Goal: Task Accomplishment & Management: Complete application form

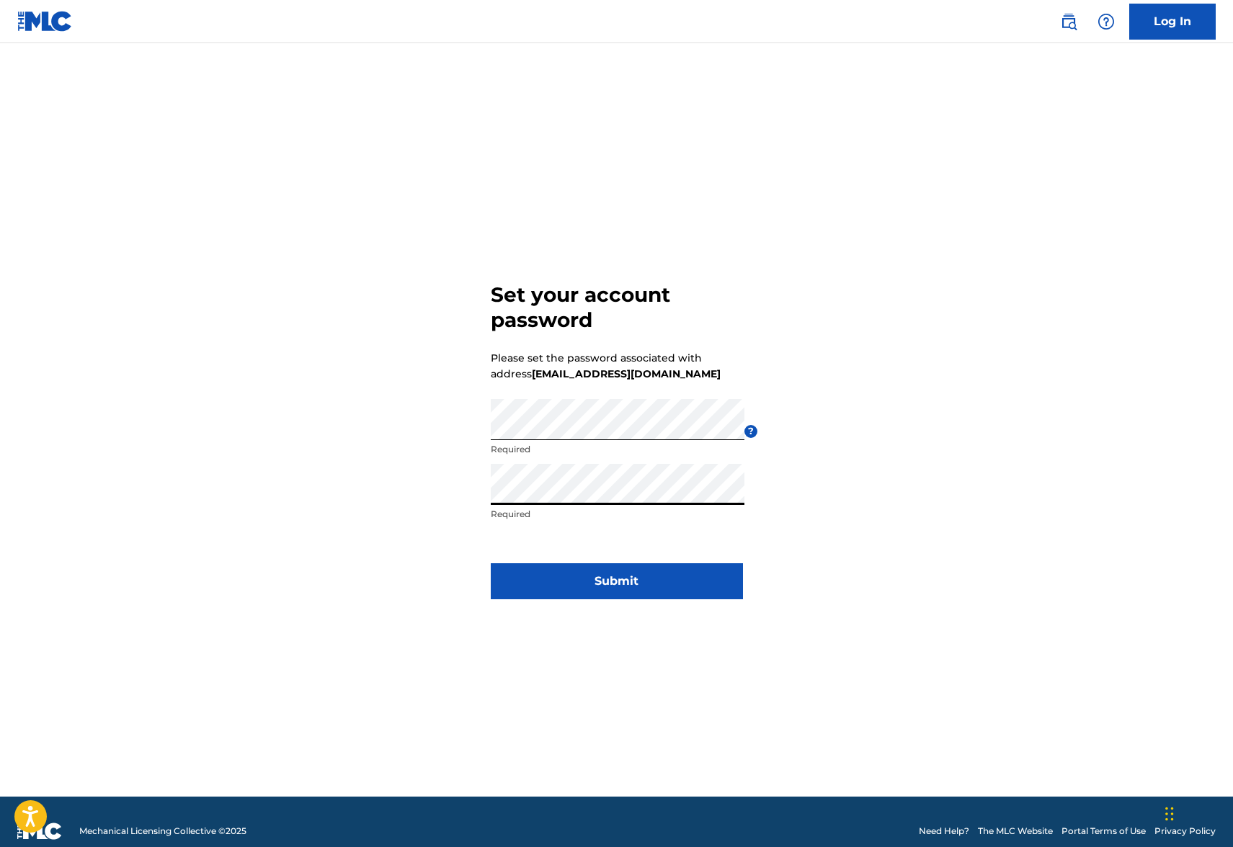
click at [674, 580] on button "Submit" at bounding box center [617, 582] width 252 height 36
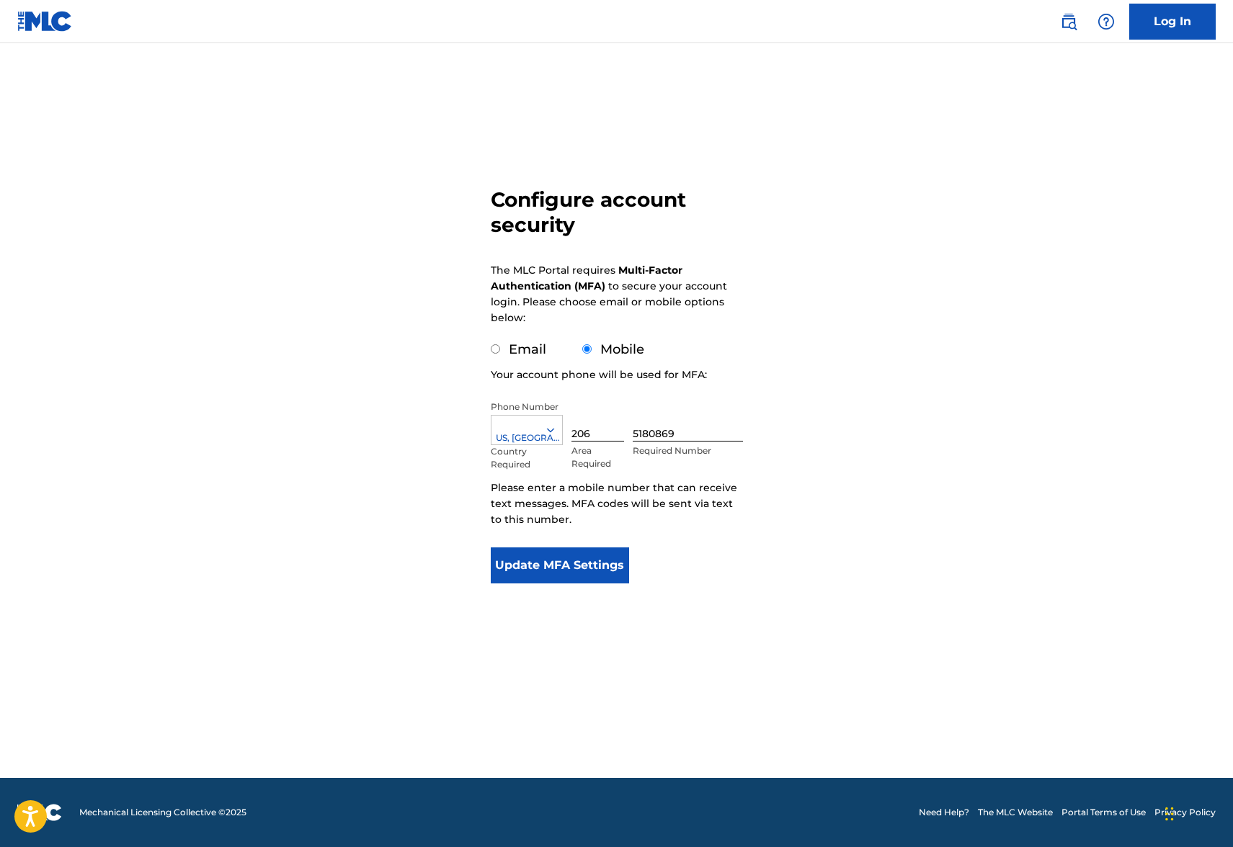
click at [612, 575] on button "Update MFA Settings" at bounding box center [560, 566] width 139 height 36
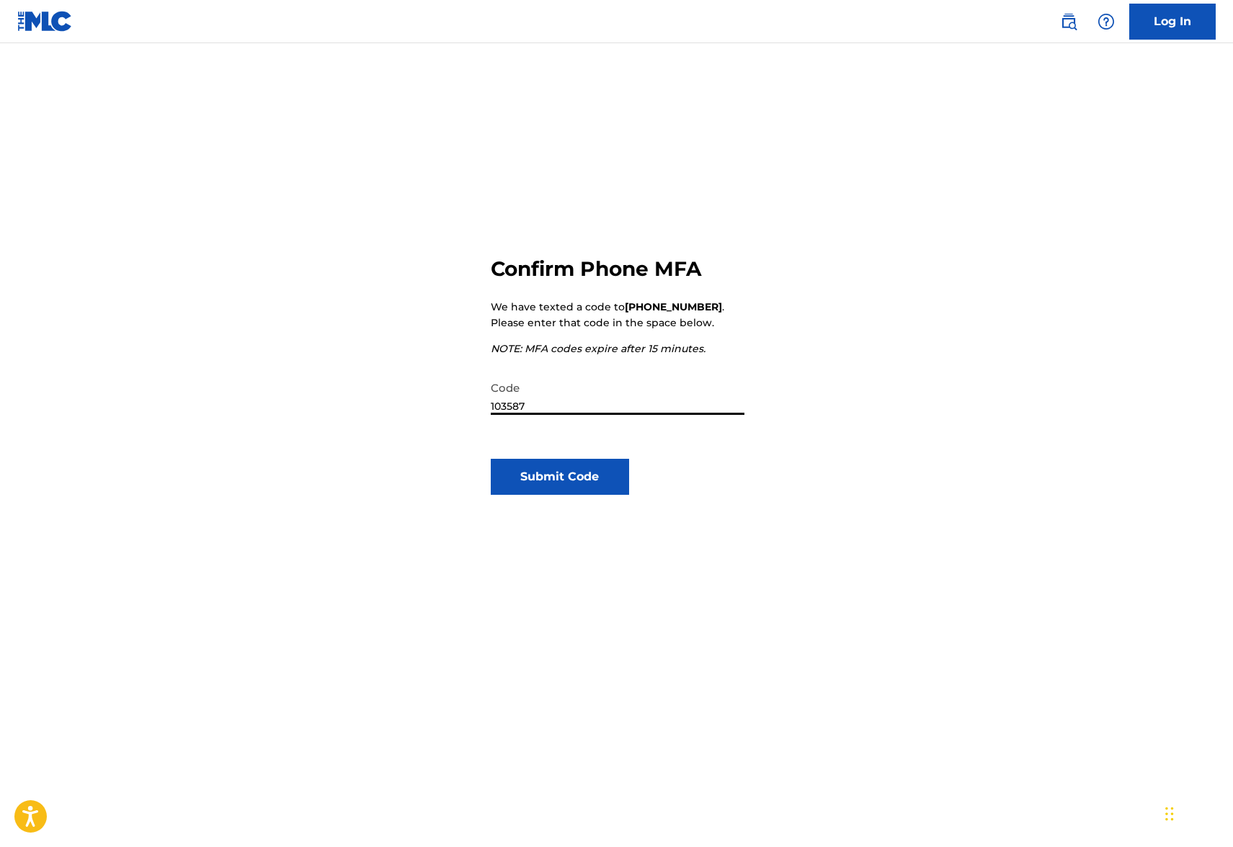
type input "103587"
click at [589, 486] on button "Submit Code" at bounding box center [560, 477] width 139 height 36
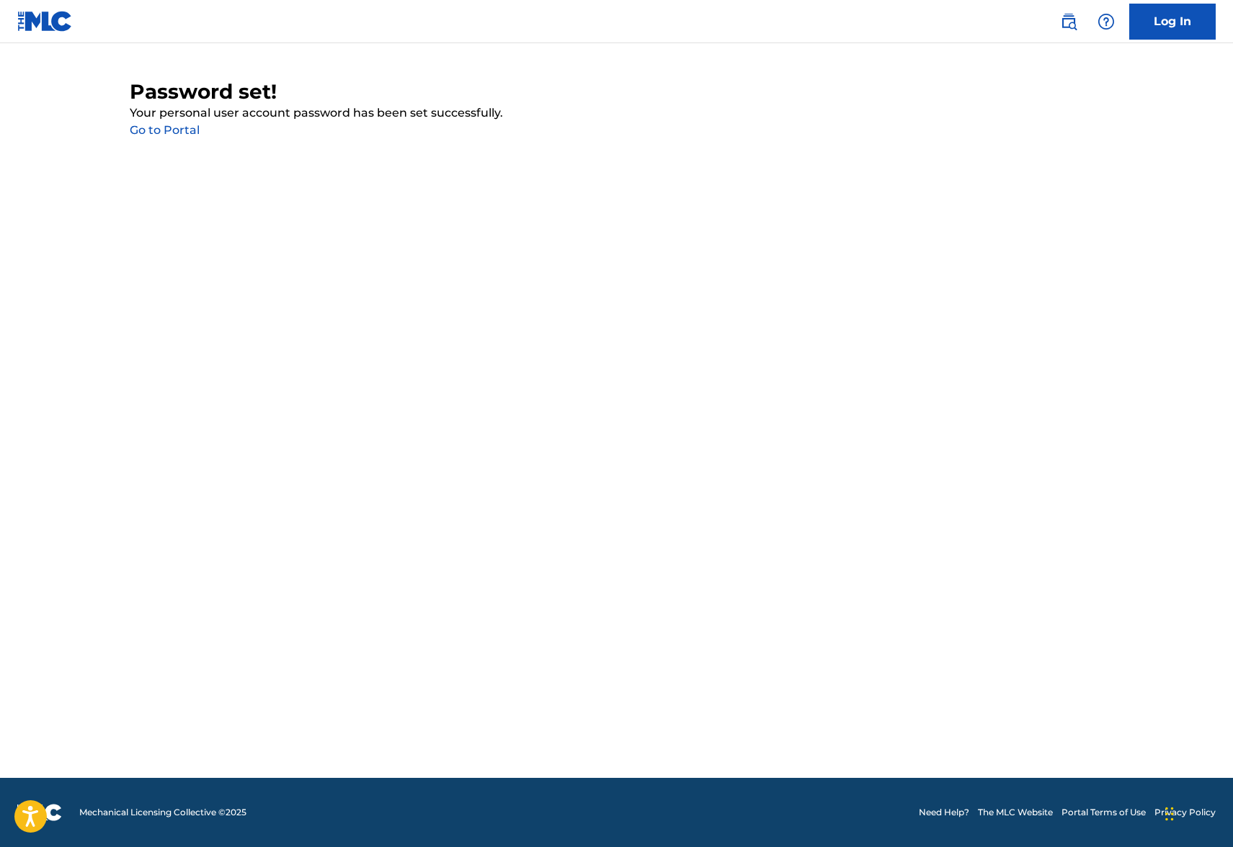
click at [166, 132] on link "Go to Portal" at bounding box center [165, 130] width 70 height 14
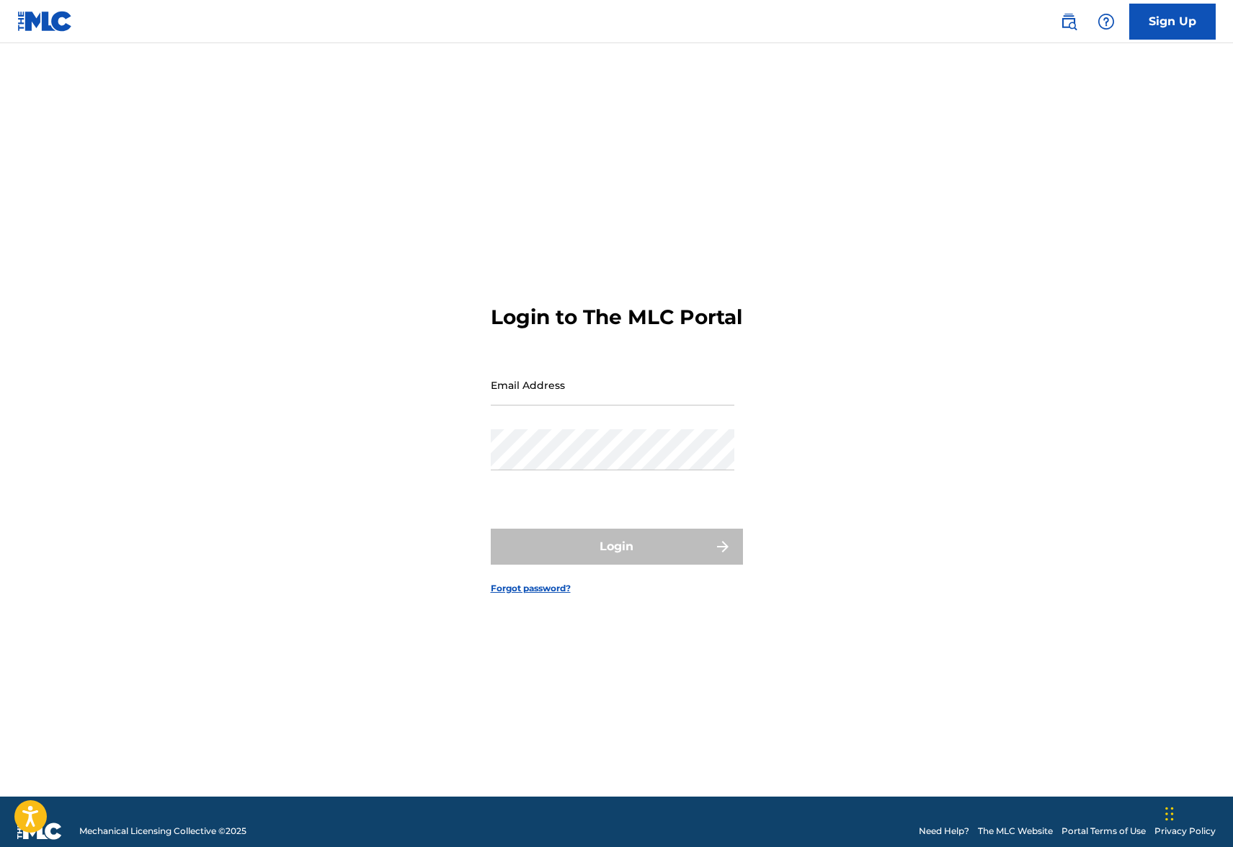
click at [534, 397] on input "Email Address" at bounding box center [613, 385] width 244 height 41
type input "[EMAIL_ADDRESS][DOMAIN_NAME]"
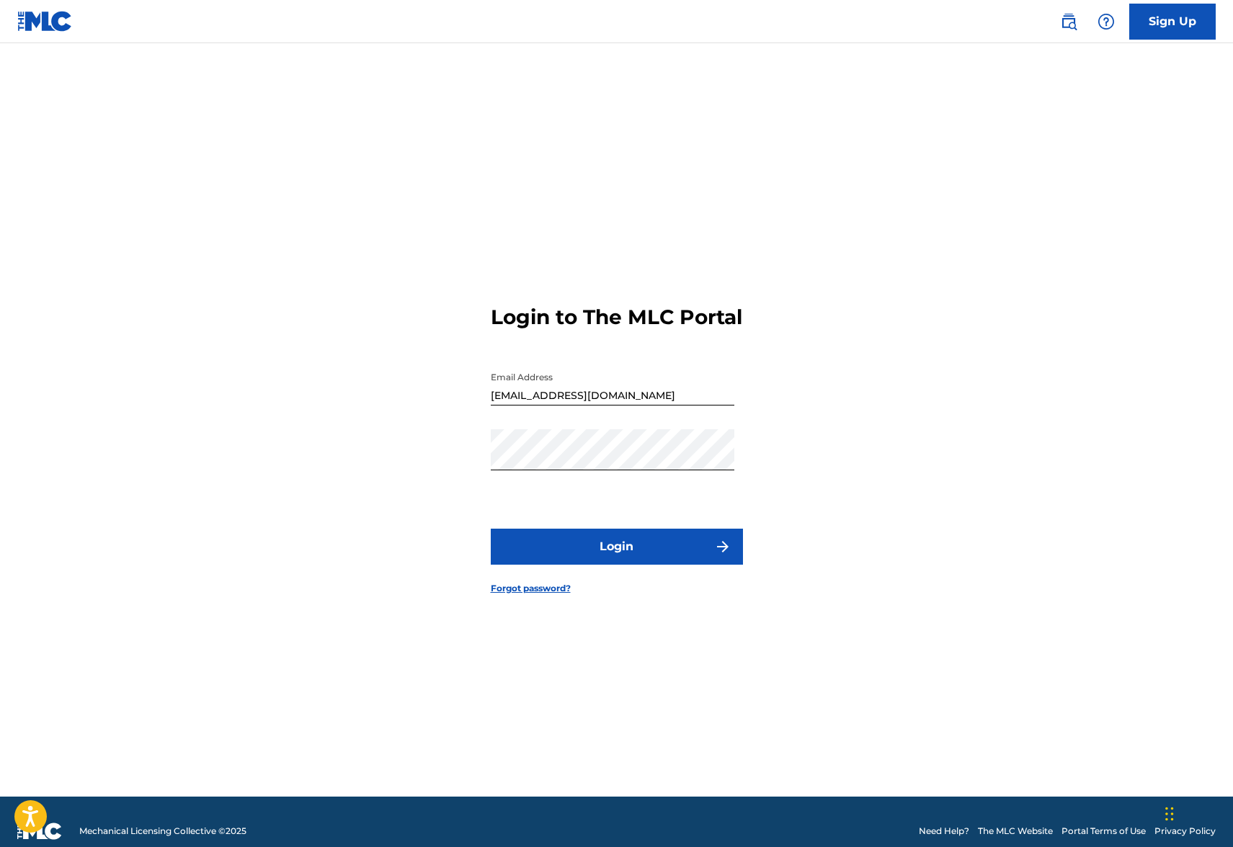
click at [524, 558] on button "Login" at bounding box center [617, 547] width 252 height 36
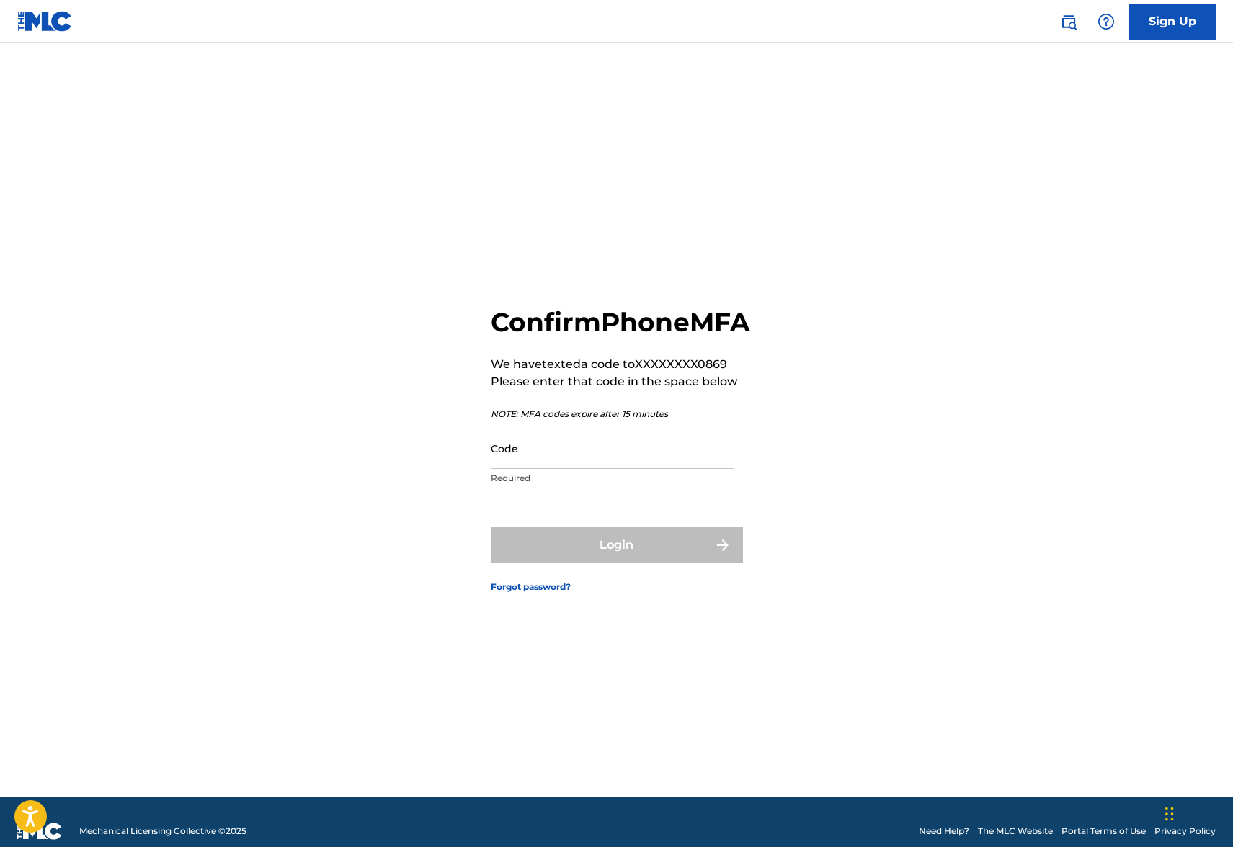
click at [587, 469] on input "Code" at bounding box center [613, 448] width 244 height 41
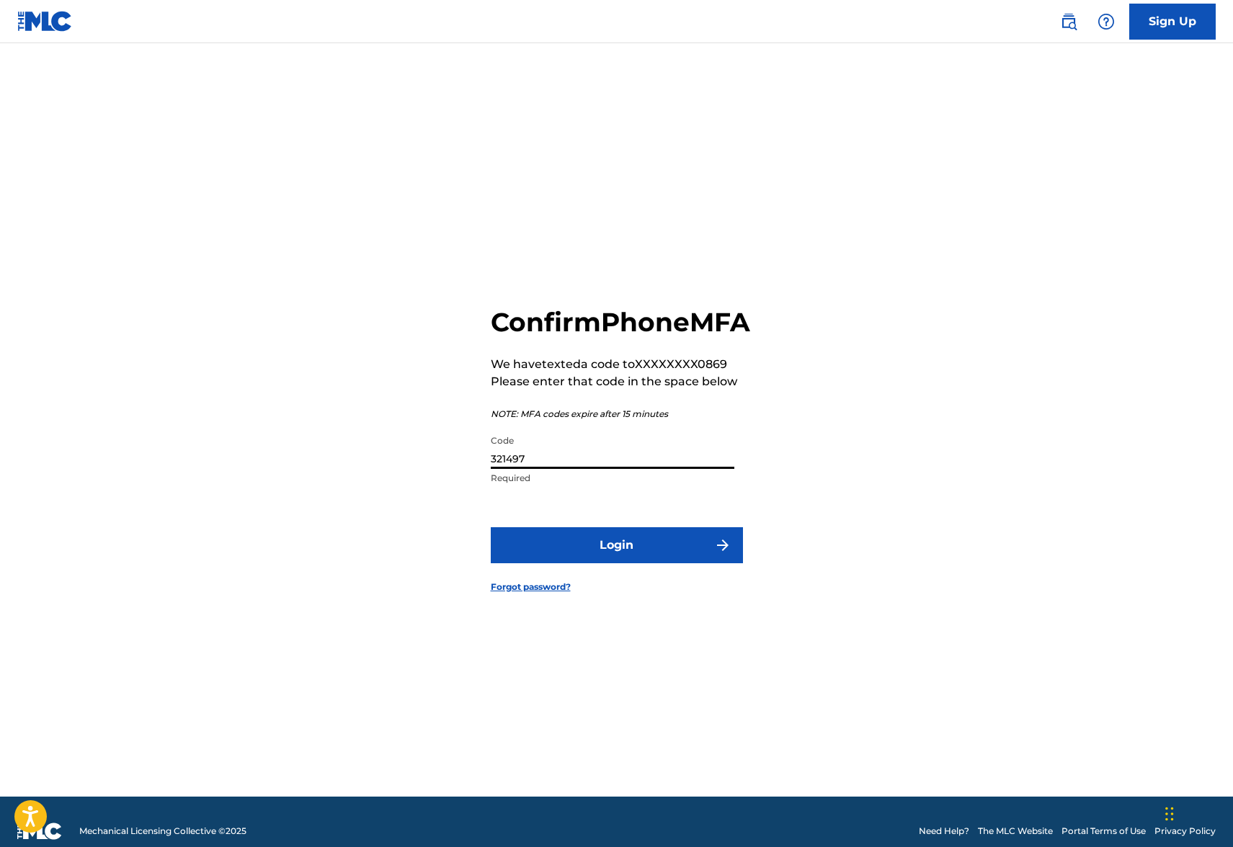
type input "321497"
click at [595, 564] on button "Login" at bounding box center [617, 545] width 252 height 36
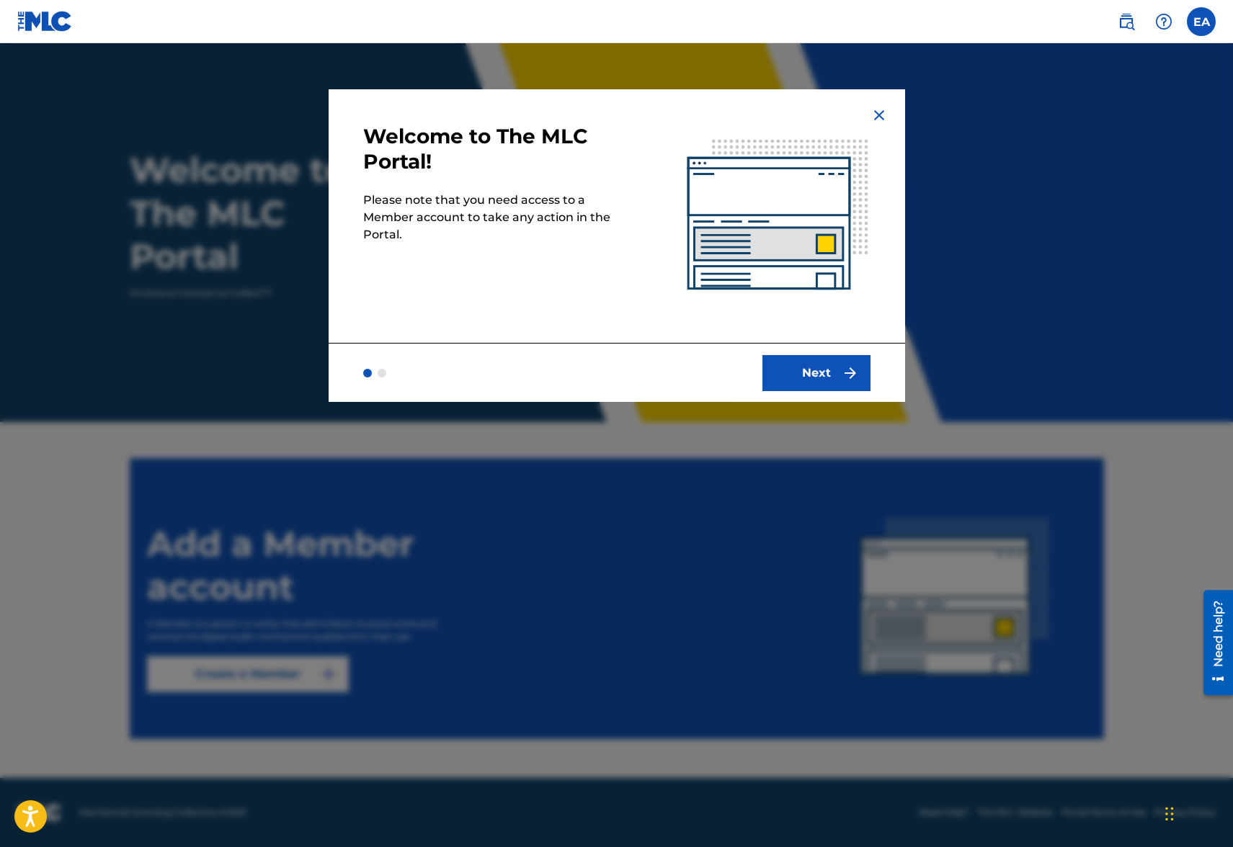
click at [842, 380] on img "submit" at bounding box center [850, 373] width 17 height 17
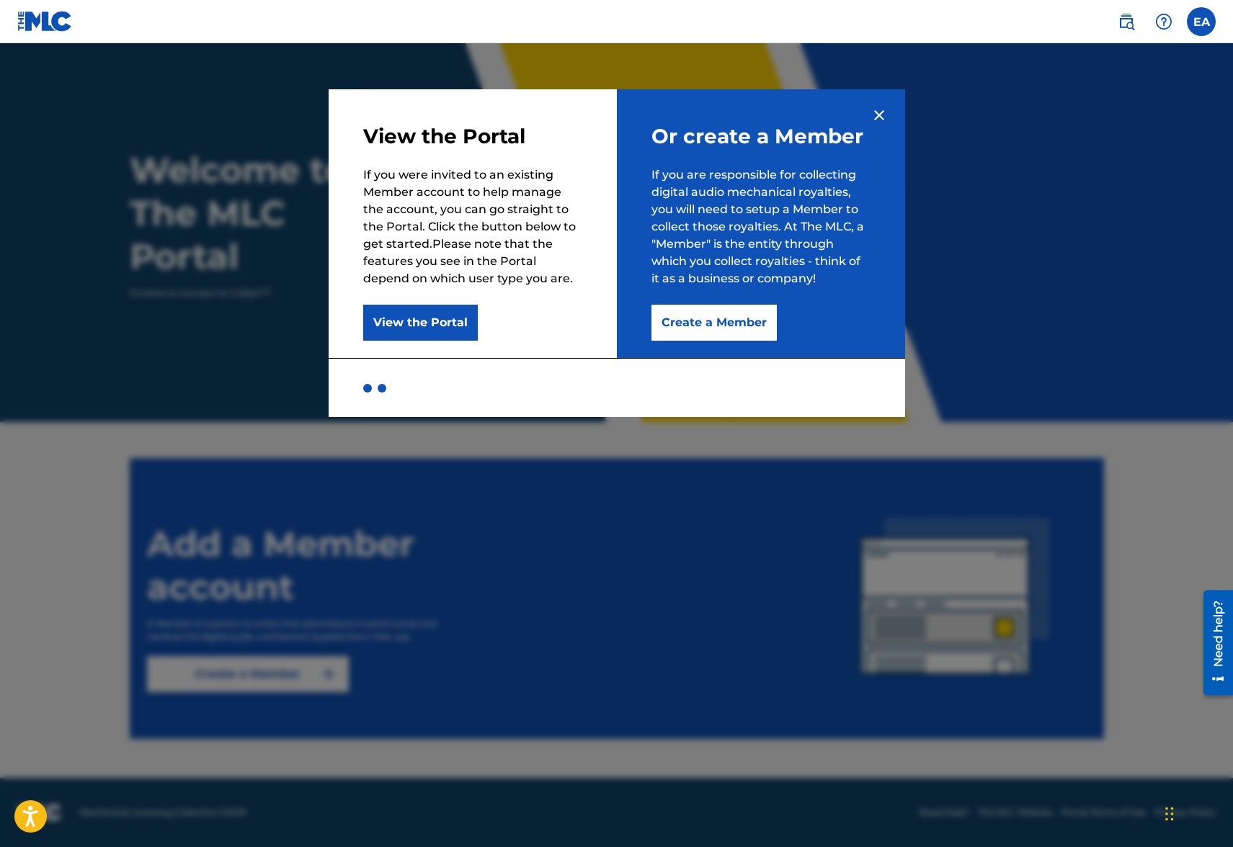
click at [879, 112] on img at bounding box center [879, 115] width 17 height 17
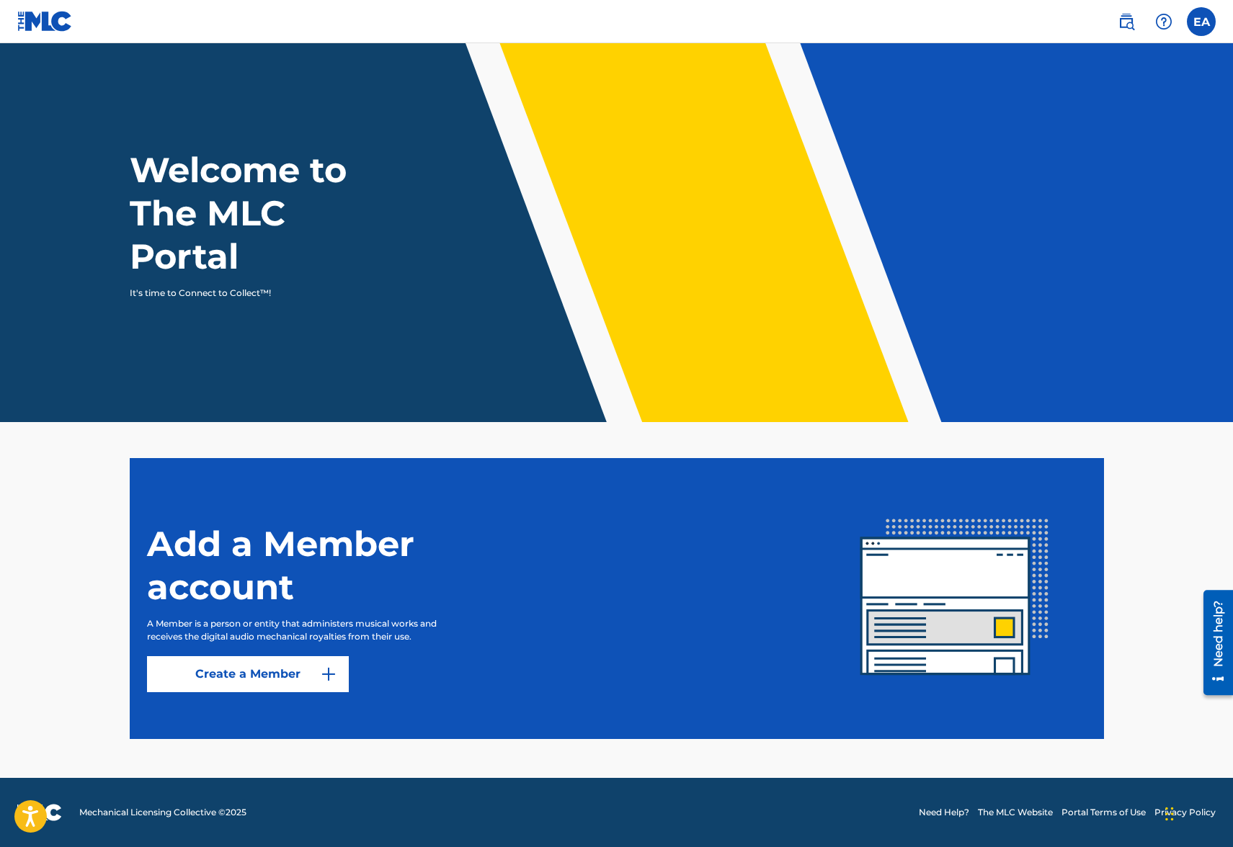
click at [1196, 14] on label at bounding box center [1201, 21] width 29 height 29
click at [1201, 22] on input "EA [PERSON_NAME] [EMAIL_ADDRESS][DOMAIN_NAME] Notification Preferences Profile …" at bounding box center [1201, 22] width 0 height 0
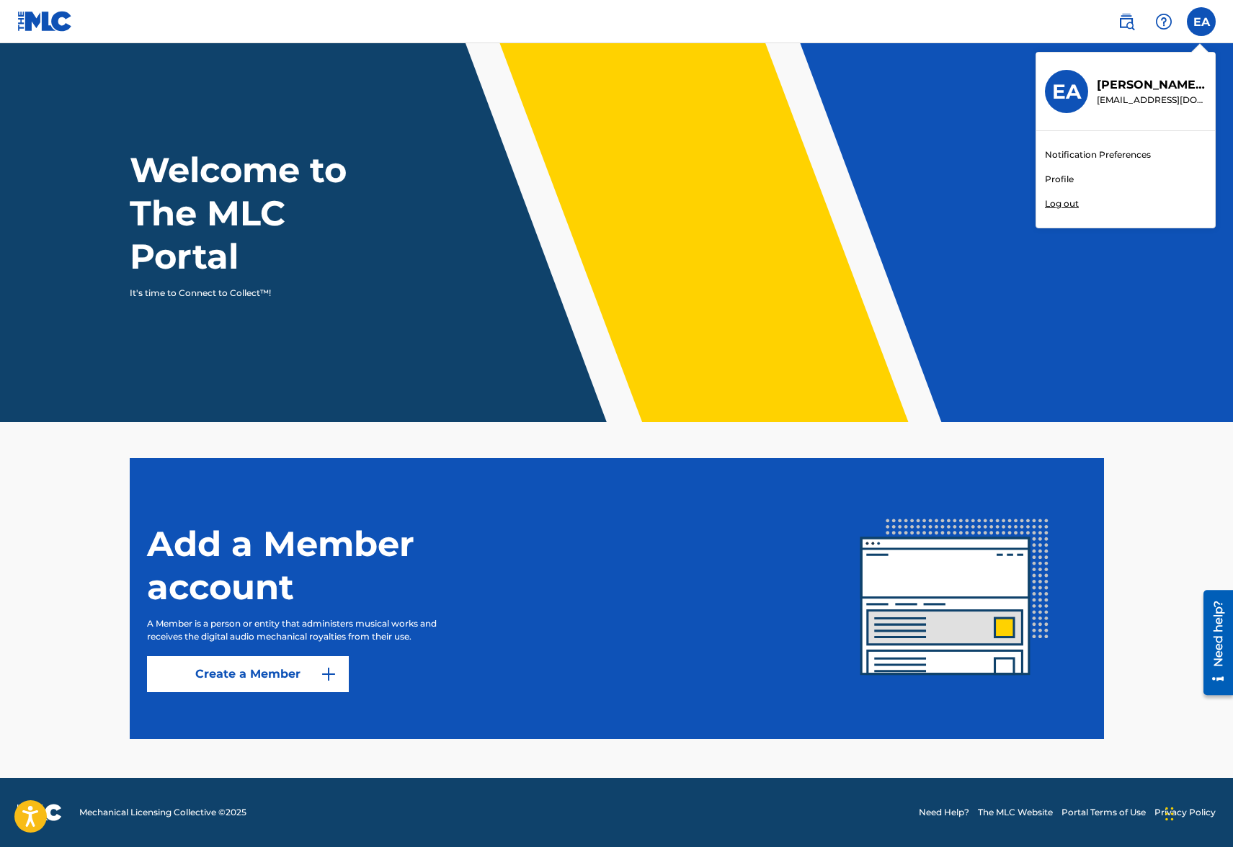
click at [1197, 17] on div "EA EA [PERSON_NAME] [EMAIL_ADDRESS][DOMAIN_NAME] Notification Preferences Profi…" at bounding box center [1201, 21] width 29 height 29
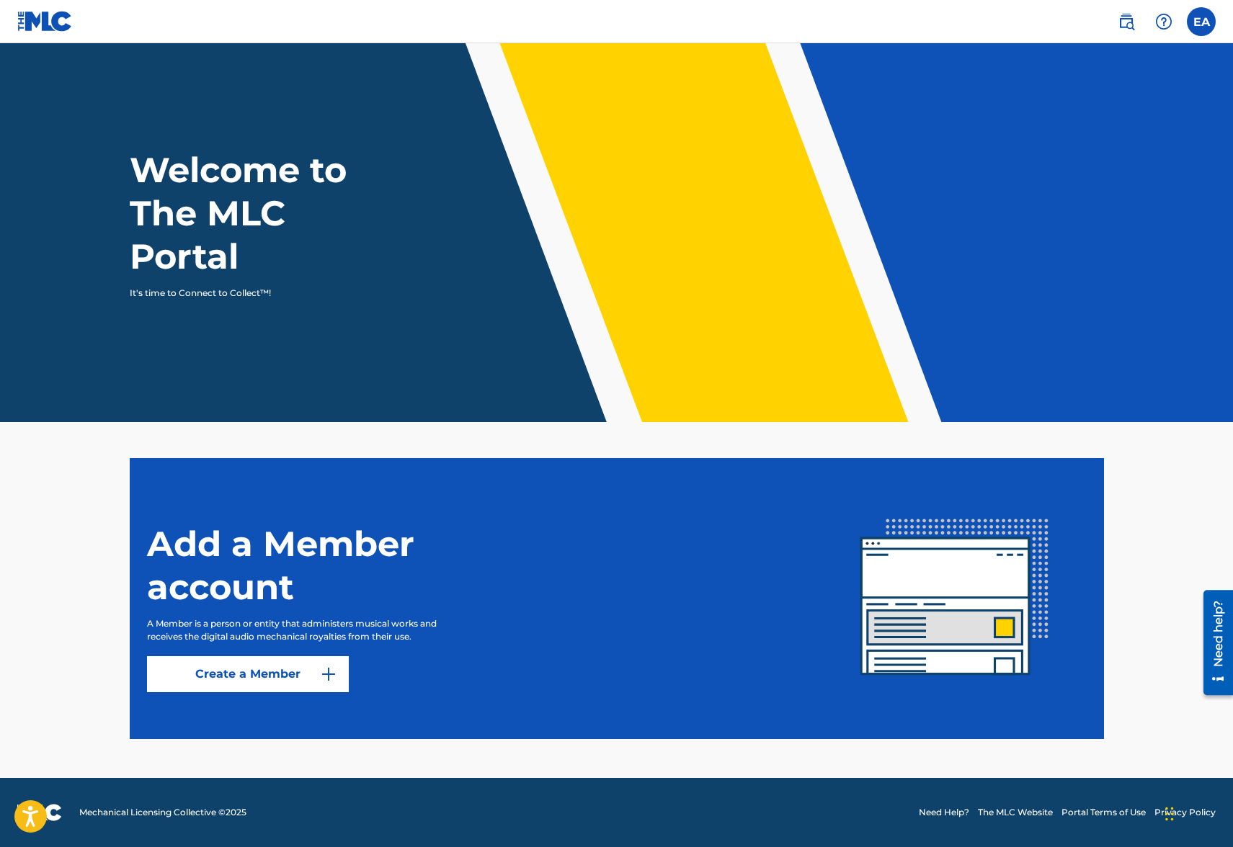
click at [246, 665] on link "Create a Member" at bounding box center [248, 674] width 202 height 36
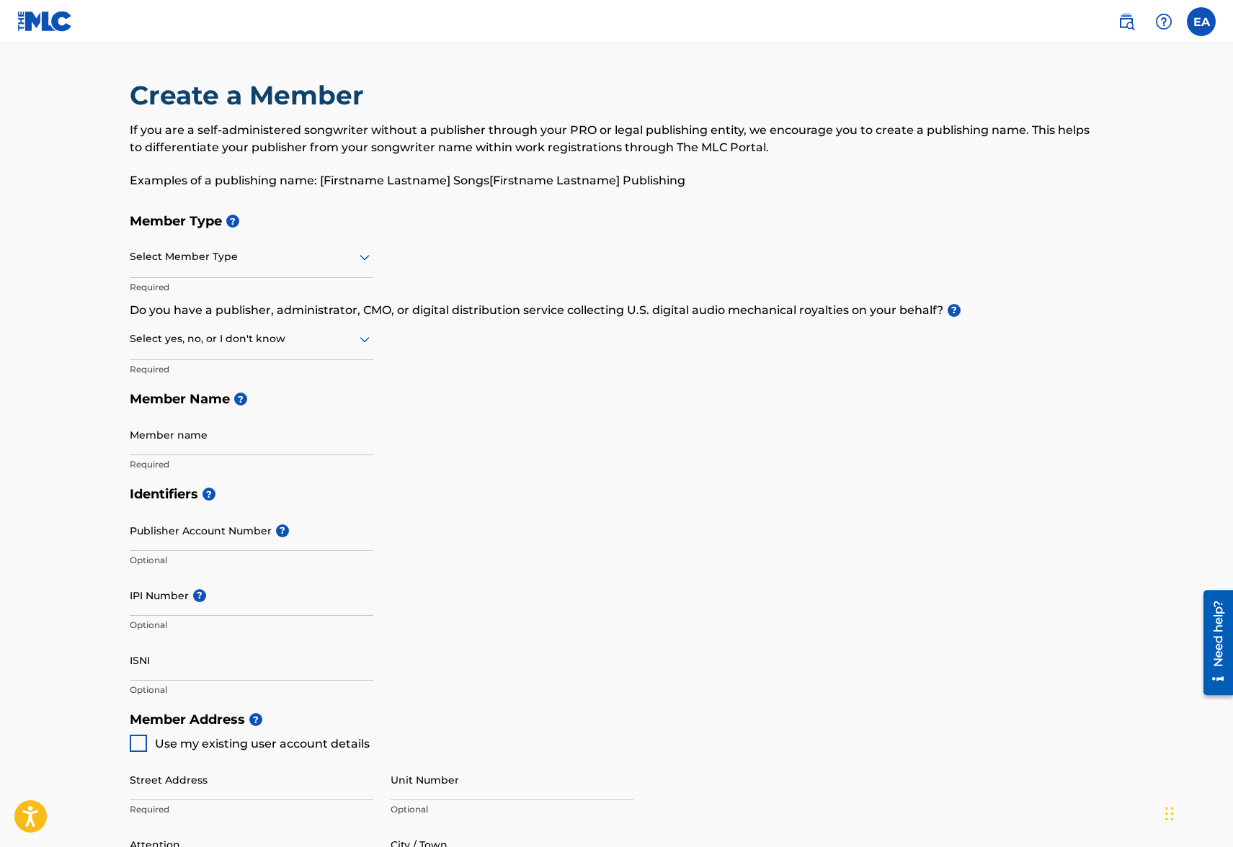
click at [233, 264] on div at bounding box center [252, 257] width 244 height 18
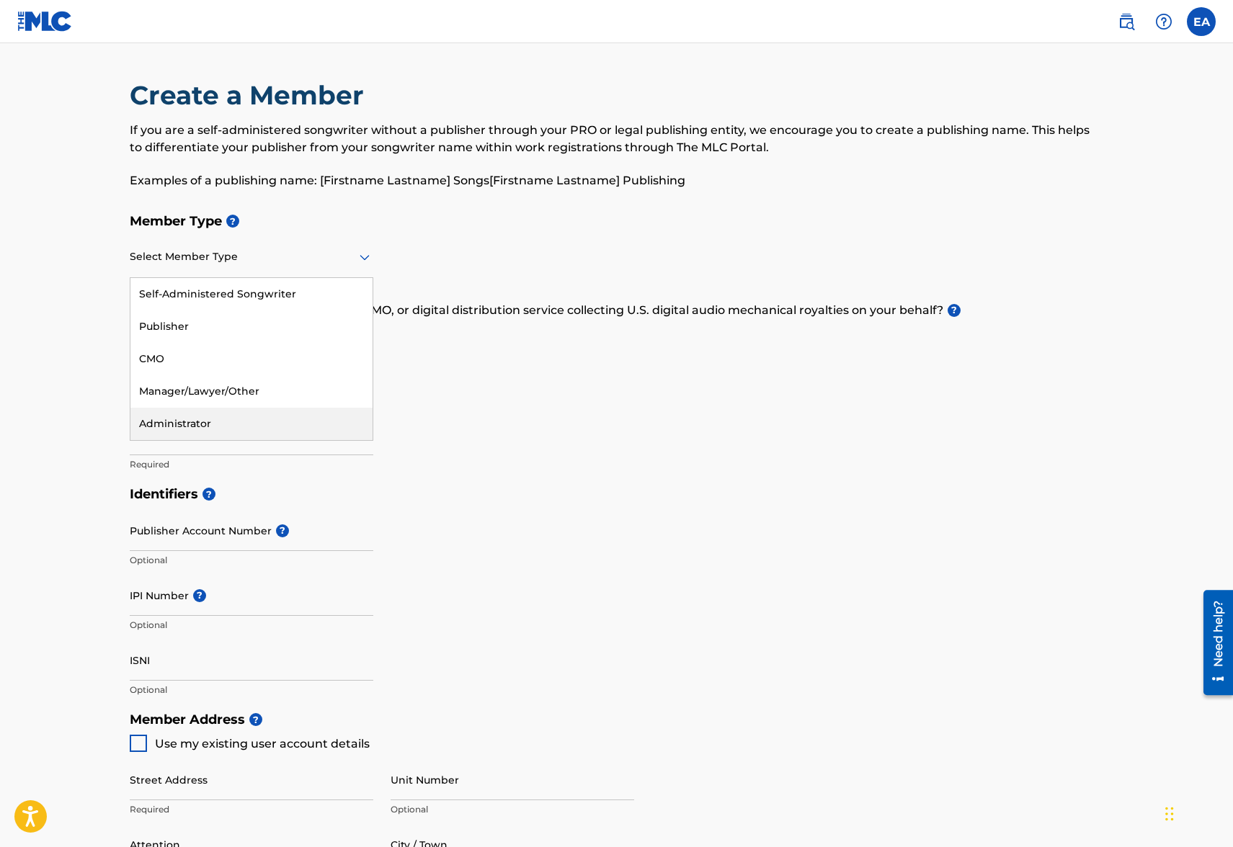
click at [458, 454] on div "Member Type ? Administrator, 5 of 5. 5 results available. Use Up and Down to ch…" at bounding box center [617, 342] width 974 height 273
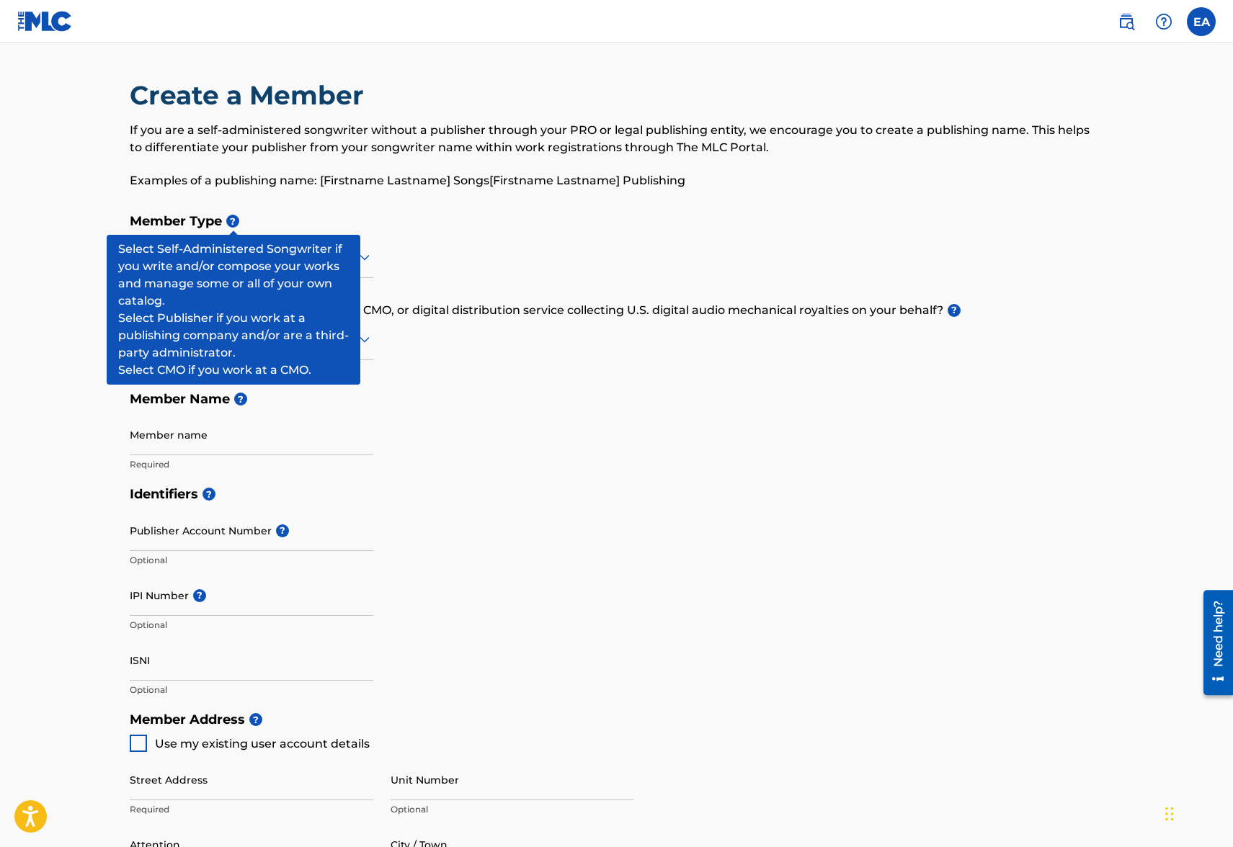
click at [229, 221] on span "?" at bounding box center [232, 221] width 13 height 13
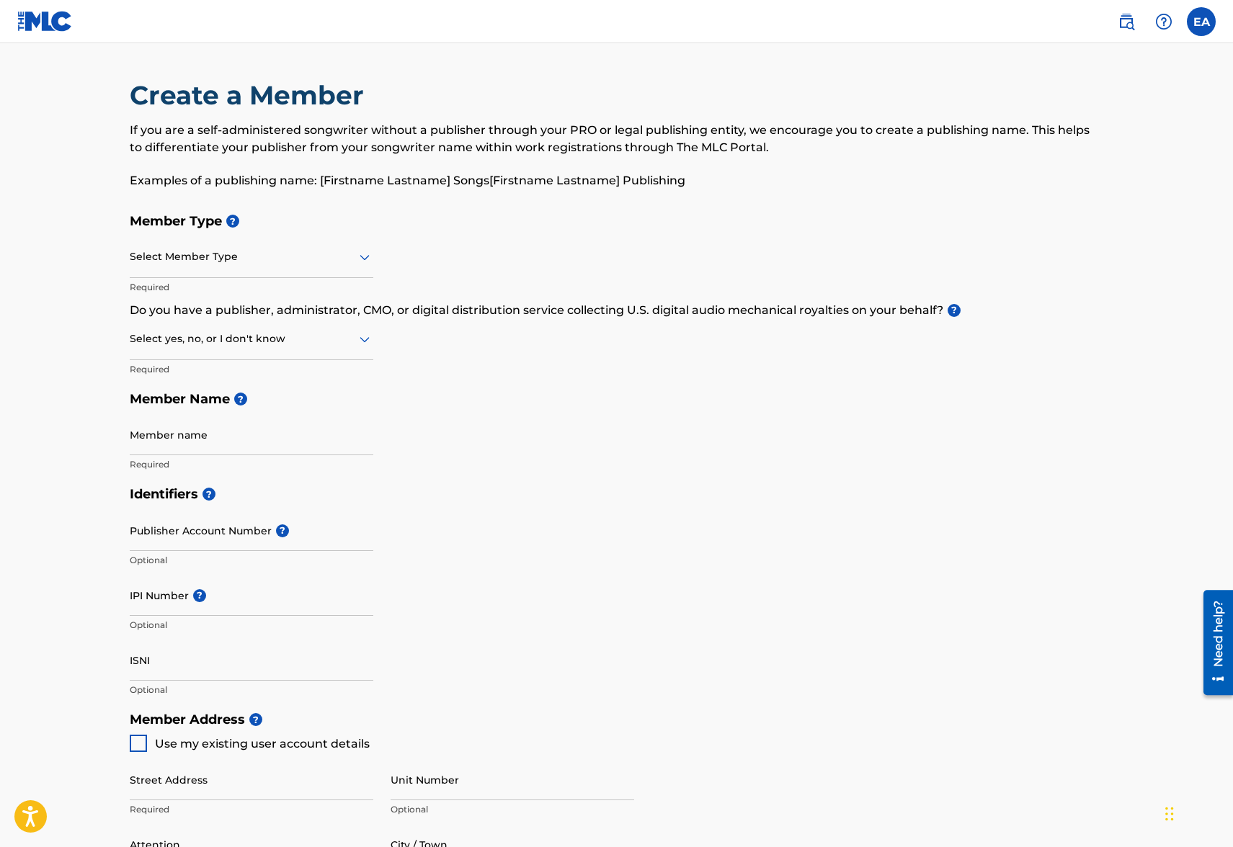
click at [538, 350] on div "Member Type ? Select Member Type Required Do you have a publisher, administrato…" at bounding box center [617, 342] width 974 height 273
click at [212, 262] on div at bounding box center [252, 257] width 244 height 18
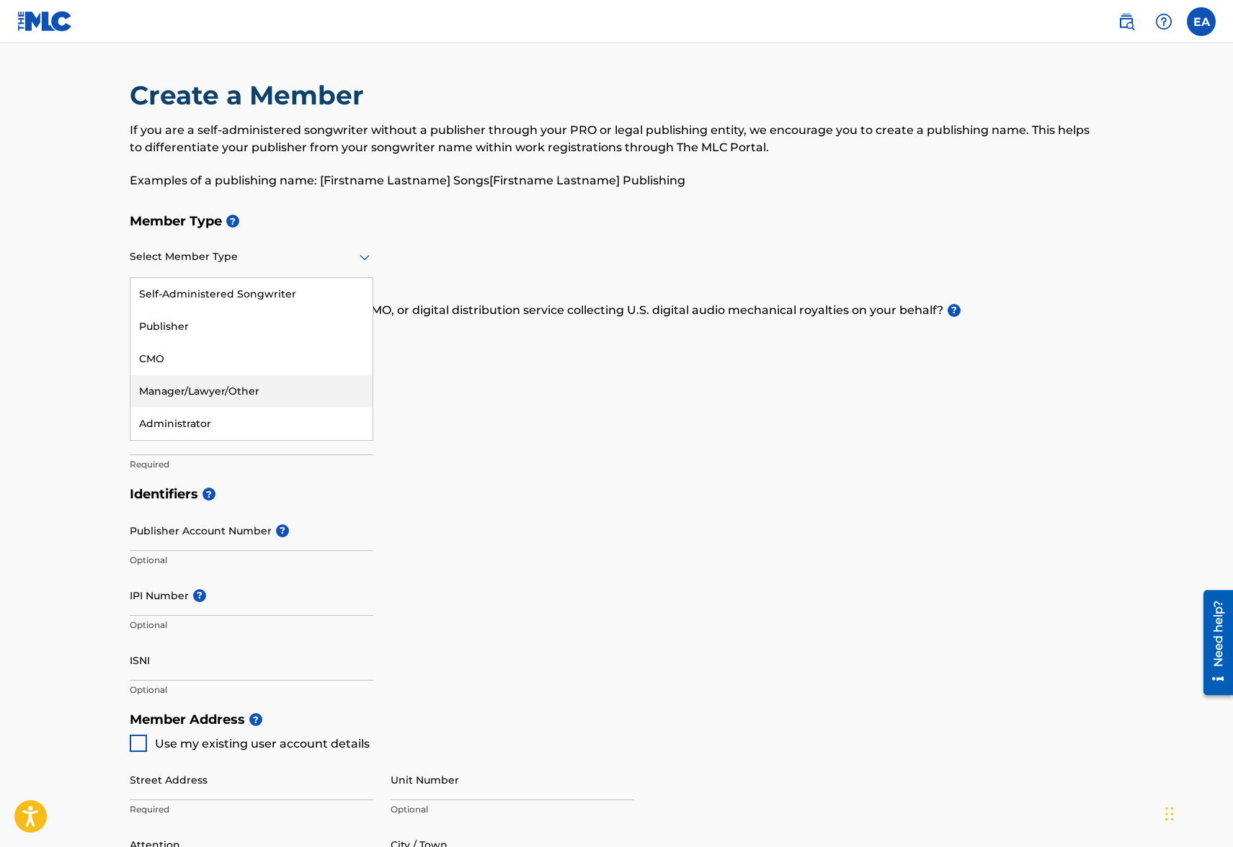
click at [246, 398] on div "Manager/Lawyer/Other" at bounding box center [251, 391] width 242 height 32
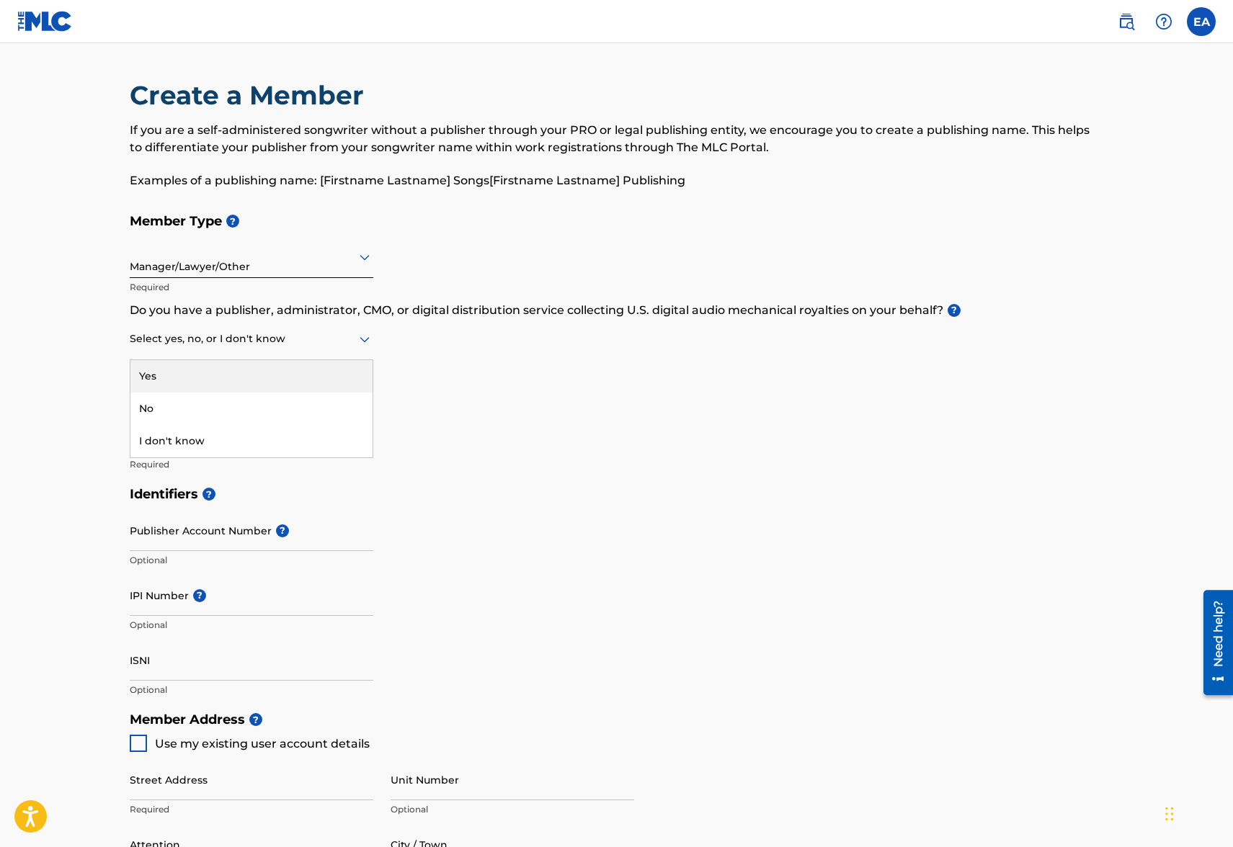
click at [232, 346] on div at bounding box center [252, 339] width 244 height 18
click at [211, 406] on div "No" at bounding box center [251, 409] width 242 height 32
click at [195, 440] on input "Member name" at bounding box center [252, 434] width 244 height 41
type input "[PERSON_NAME]"
type input "[STREET_ADDRESS]"
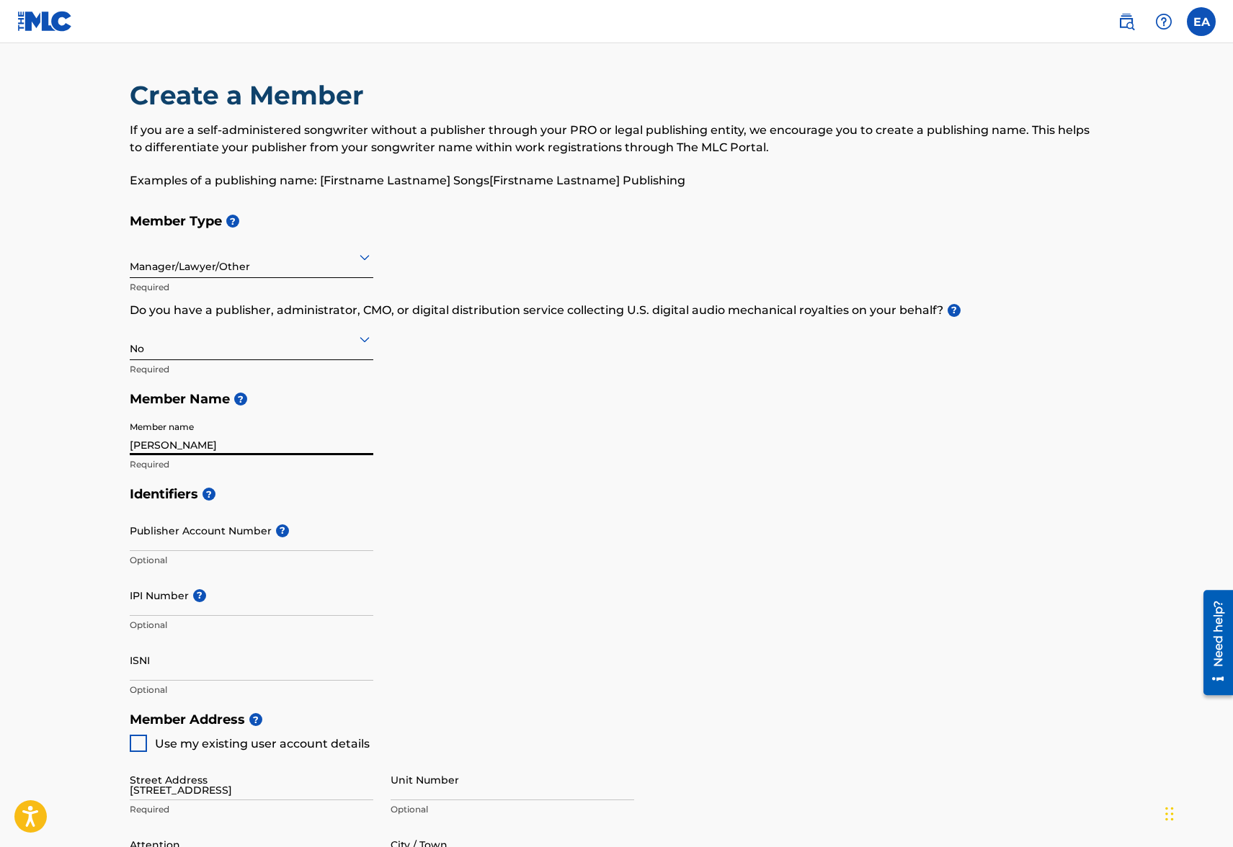
type input "1"
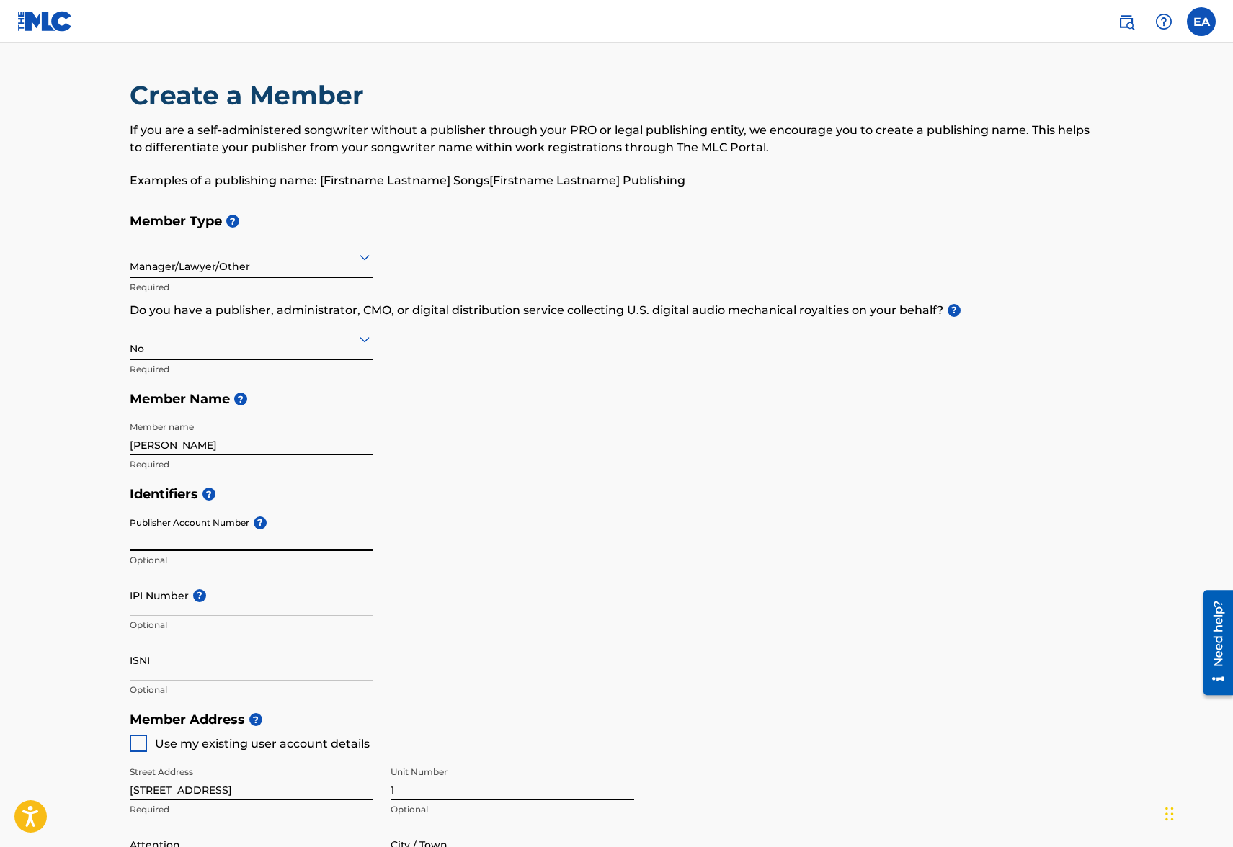
click at [231, 538] on input "Publisher Account Number ?" at bounding box center [252, 530] width 244 height 41
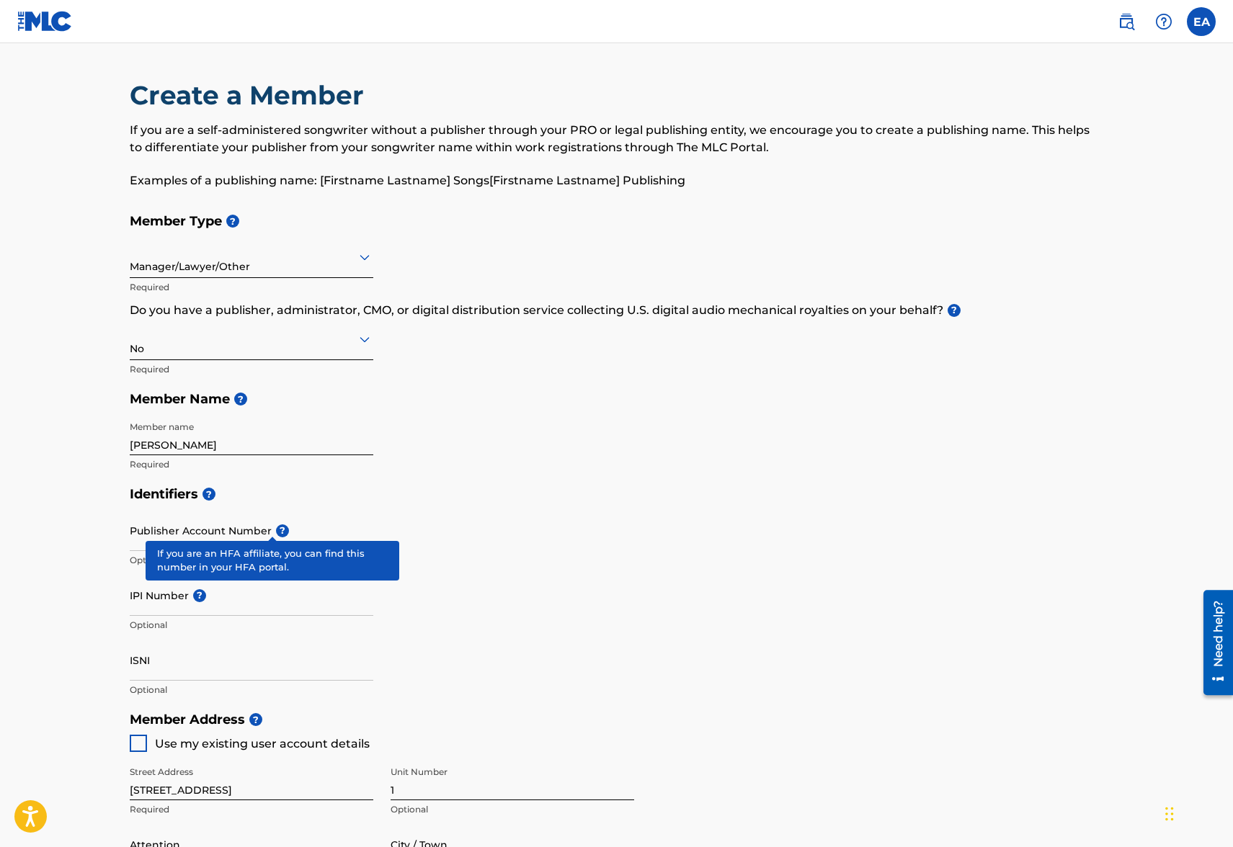
click at [265, 524] on div "Publisher Account Number ? Optional" at bounding box center [252, 542] width 244 height 65
click at [280, 535] on span "?" at bounding box center [282, 531] width 13 height 13
click at [280, 535] on input "Publisher Account Number ?" at bounding box center [252, 530] width 244 height 41
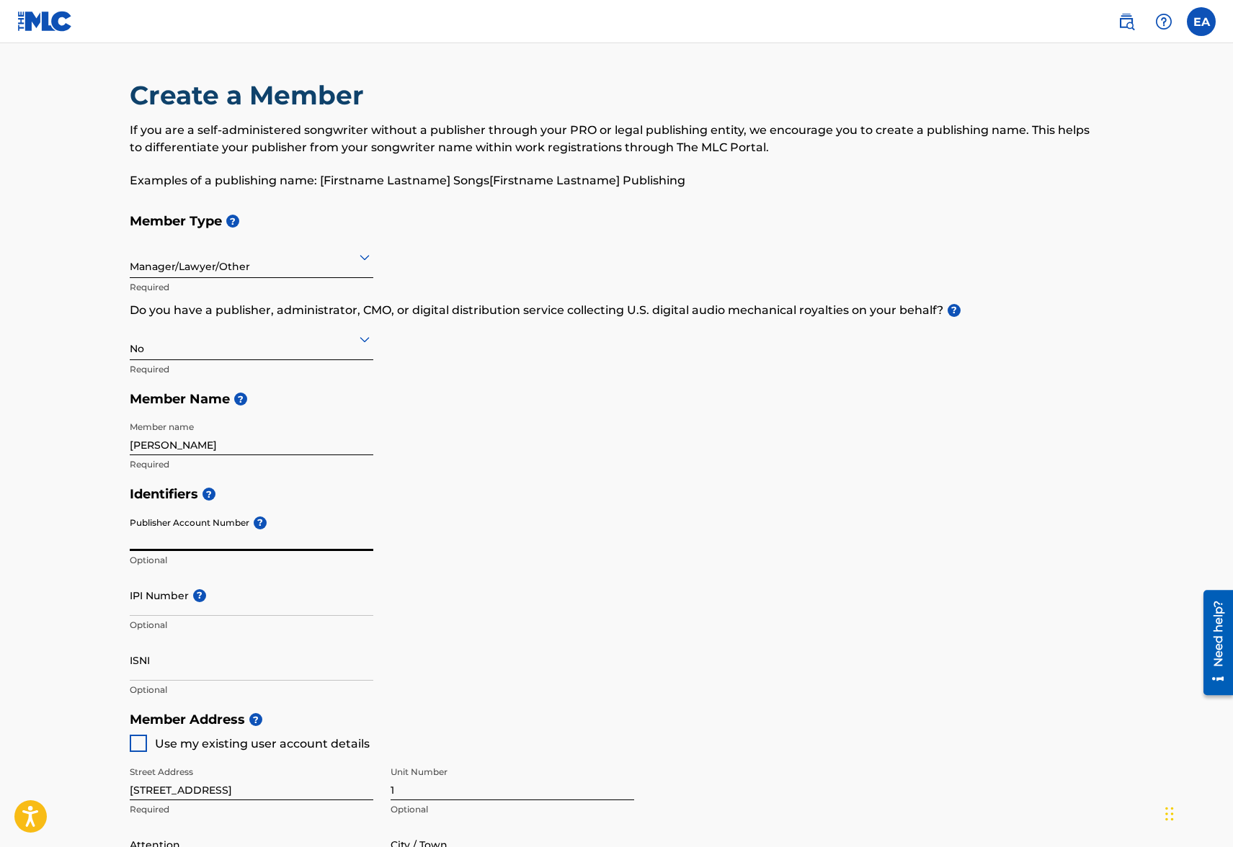
click at [610, 526] on div "Identifiers ? Publisher Account Number ? Optional IPI Number ? Optional ISNI Op…" at bounding box center [617, 592] width 974 height 226
